Goal: Book appointment/travel/reservation

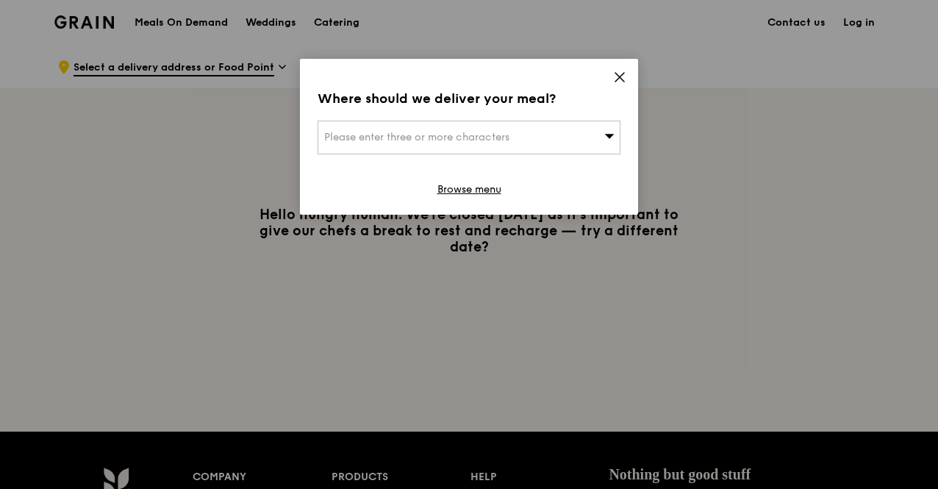
click at [610, 75] on div "Where should we deliver your meal? Please enter three or more characters Browse…" at bounding box center [469, 137] width 338 height 156
click at [617, 77] on icon at bounding box center [619, 77] width 13 height 13
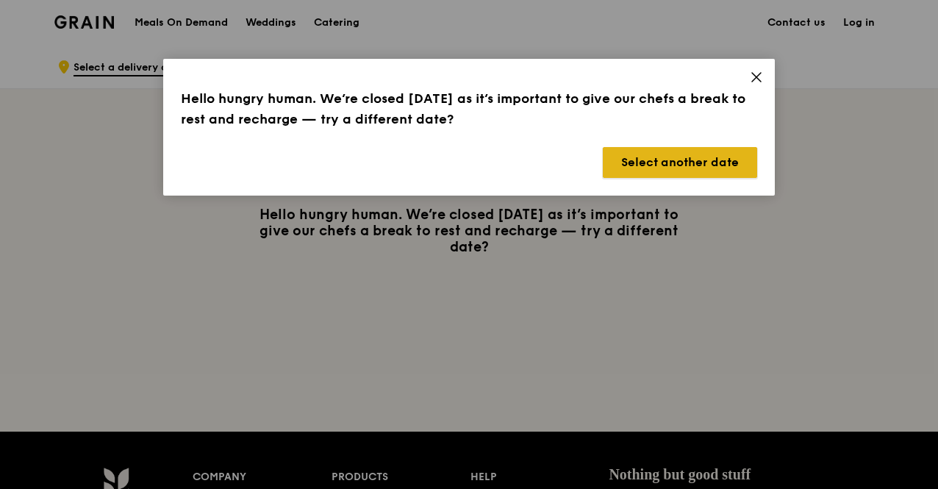
click at [657, 162] on button "Select another date" at bounding box center [680, 162] width 154 height 31
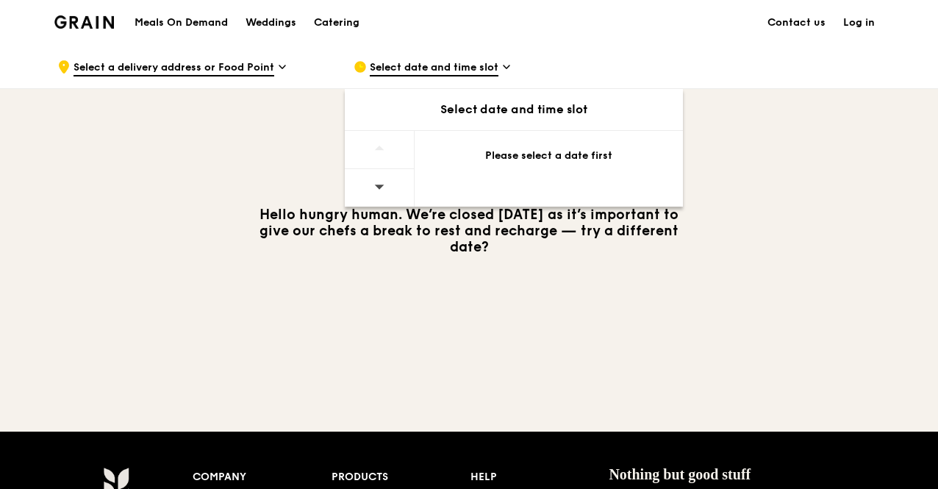
click at [457, 76] on div "Select date and time slot" at bounding box center [490, 67] width 273 height 44
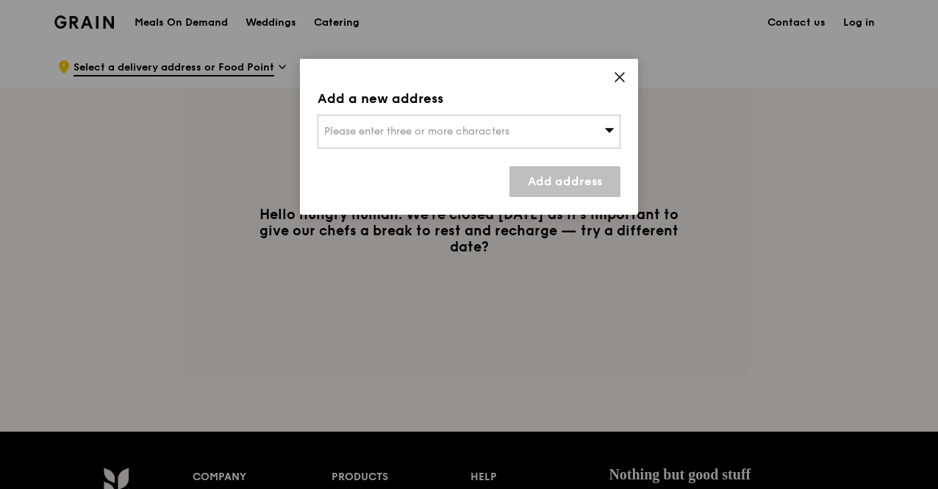
click at [501, 137] on div "Please enter three or more characters" at bounding box center [469, 132] width 303 height 34
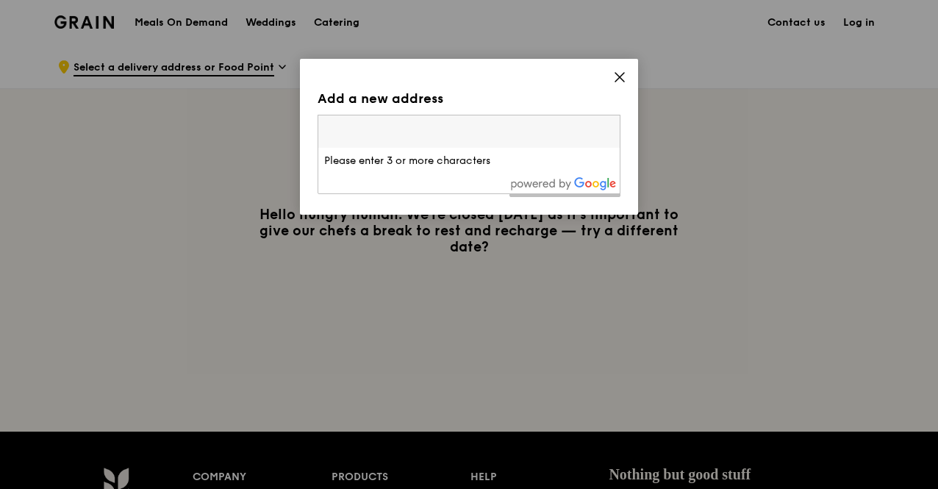
click at [610, 79] on div "Add a new address Please enter three or more characters Please enter 3 or more …" at bounding box center [469, 137] width 338 height 156
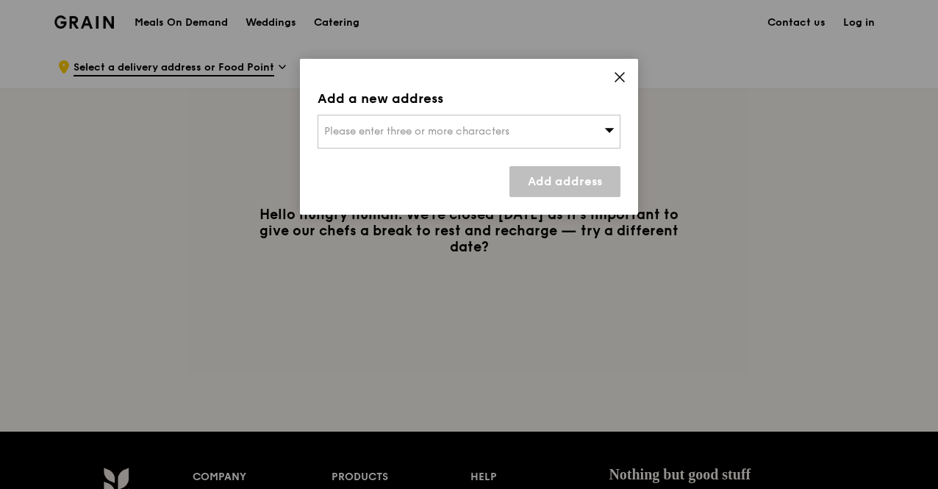
click at [503, 134] on span "Please enter three or more characters" at bounding box center [416, 131] width 185 height 12
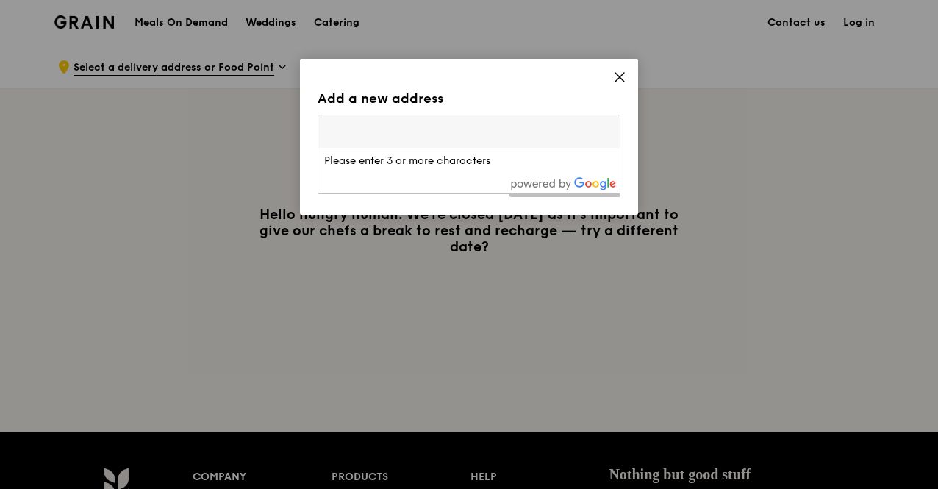
click at [609, 87] on div "Add a new address Please enter three or more characters Please enter 3 or more …" at bounding box center [469, 137] width 338 height 156
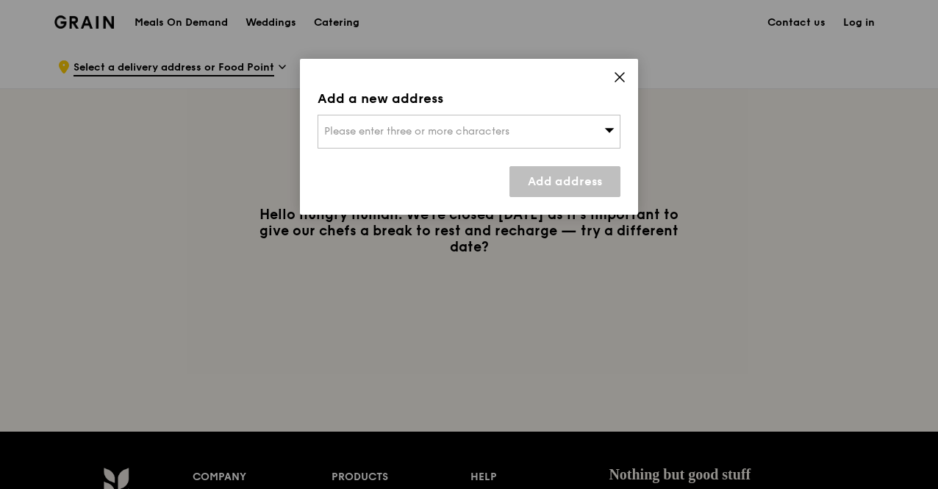
click at [621, 71] on icon at bounding box center [619, 77] width 13 height 13
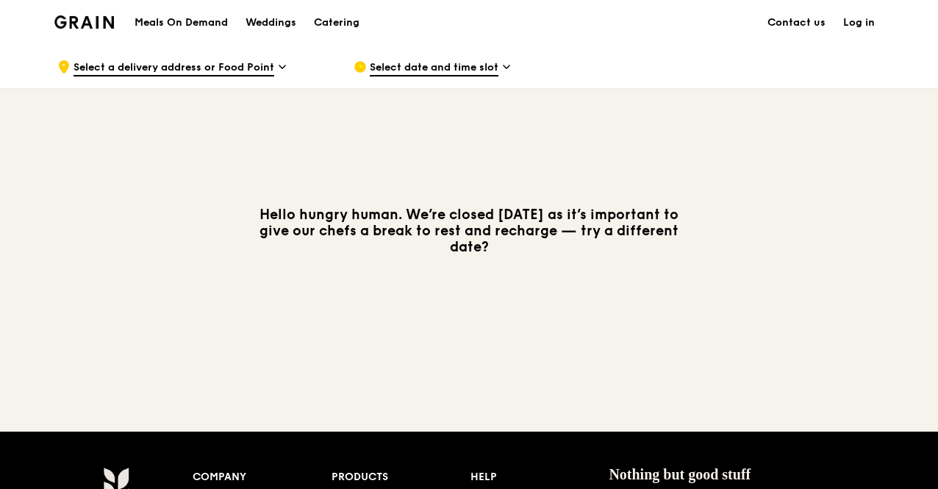
click at [470, 65] on span "Select date and time slot" at bounding box center [434, 68] width 129 height 16
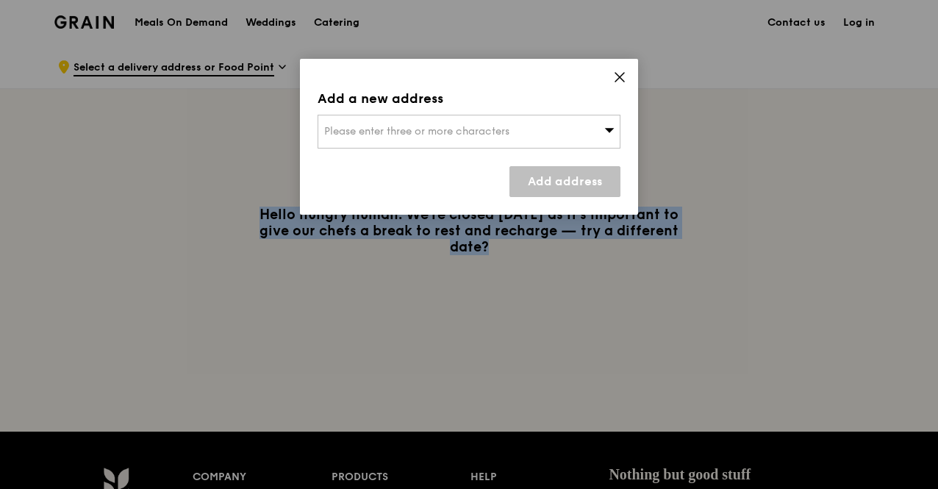
click at [470, 65] on div "Add a new address Please enter three or more characters Add address" at bounding box center [469, 137] width 338 height 156
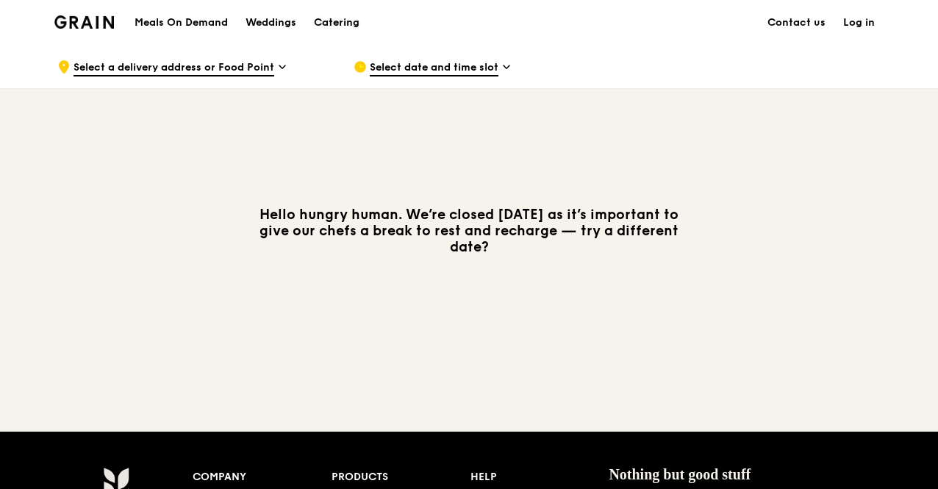
click at [310, 15] on link "Catering" at bounding box center [336, 23] width 63 height 44
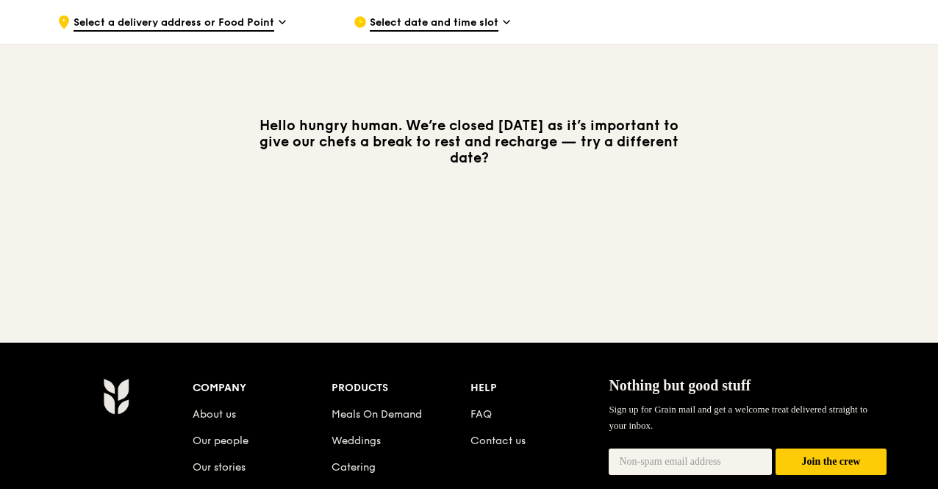
scroll to position [89, 0]
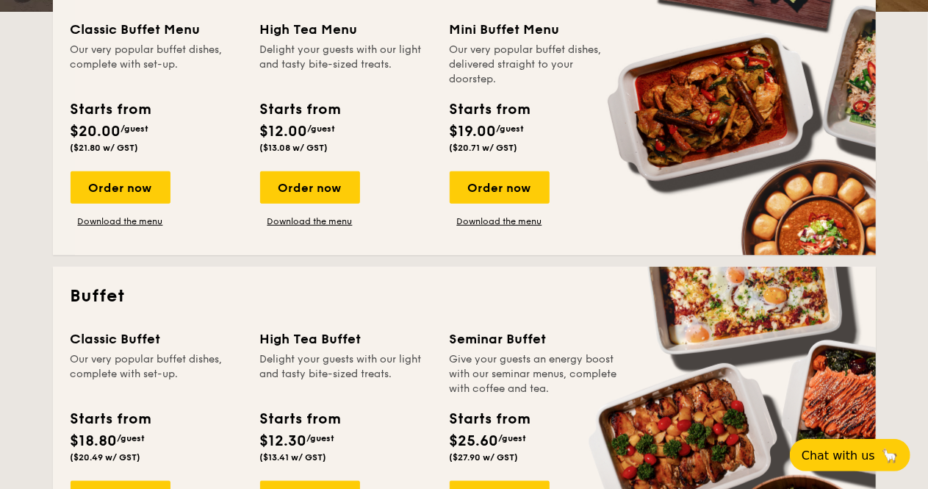
scroll to position [396, 0]
